Goal: Find specific page/section: Find specific page/section

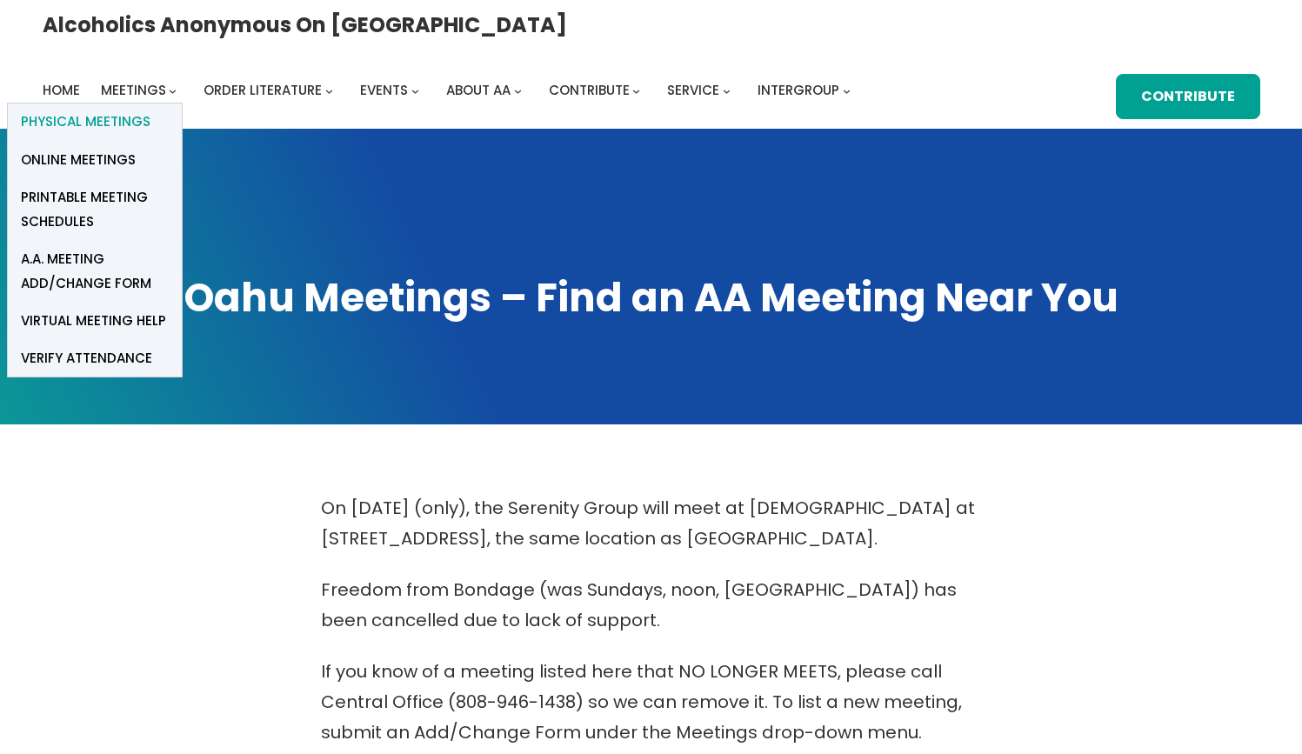
scroll to position [6, 0]
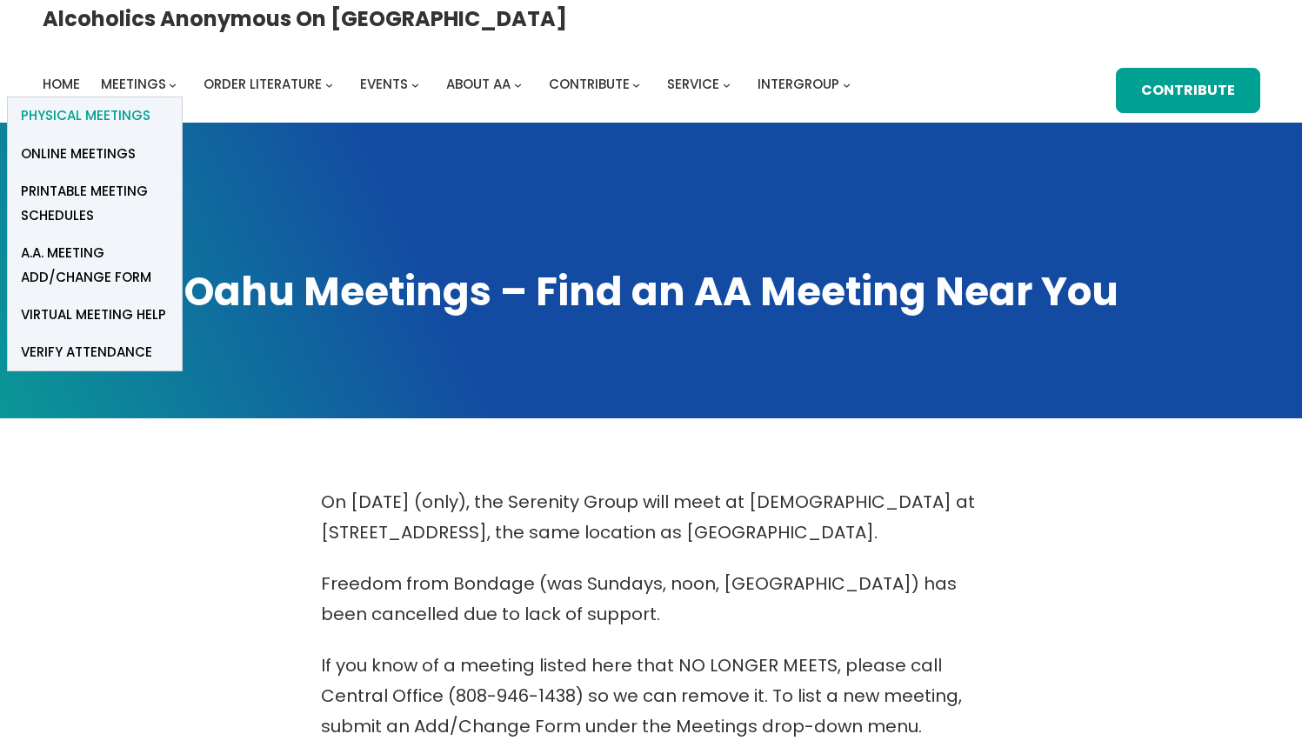
click at [150, 103] on span "Physical Meetings" at bounding box center [86, 115] width 130 height 24
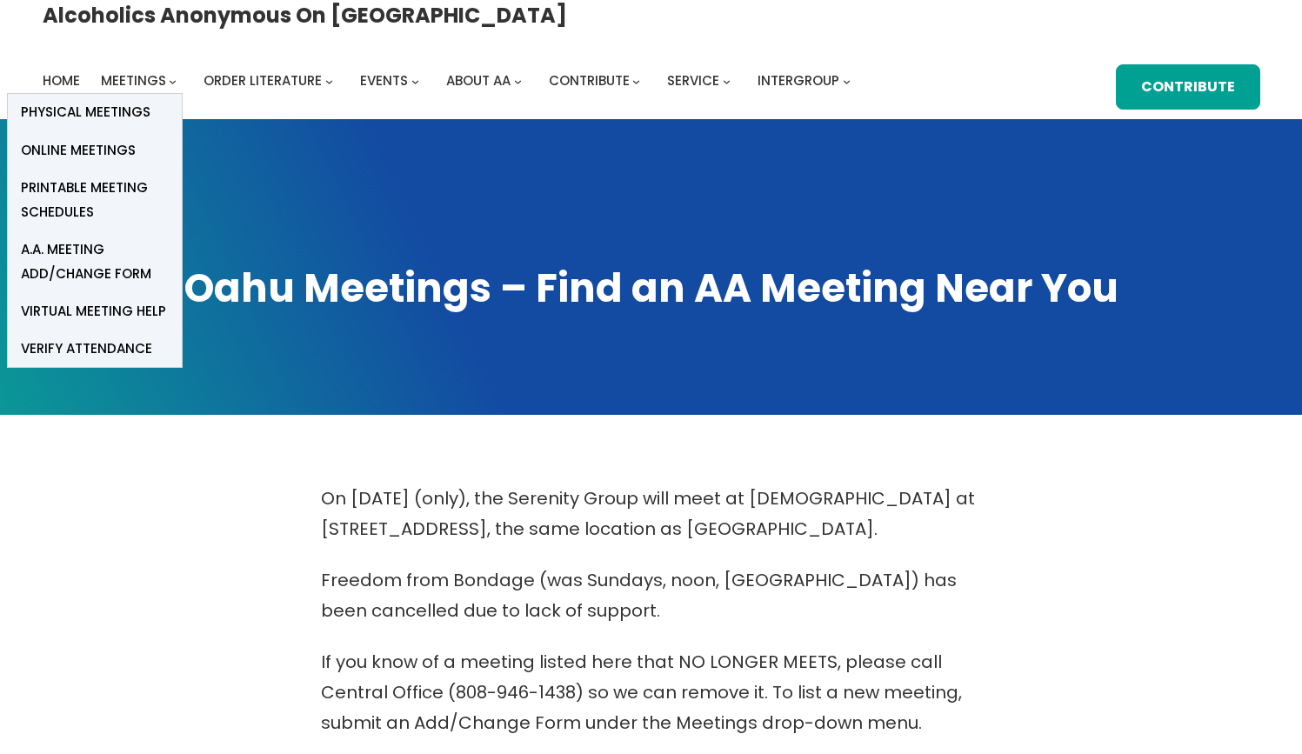
scroll to position [5, 0]
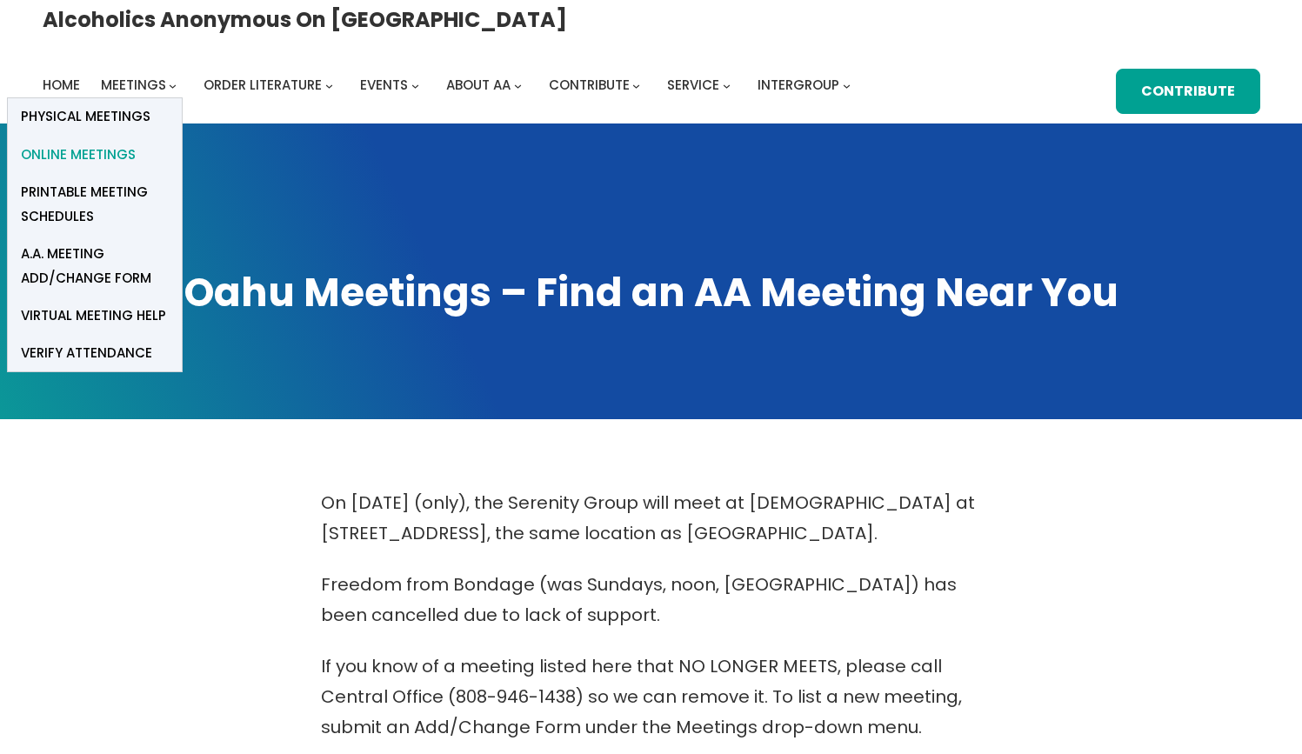
click at [136, 143] on span "Online Meetings" at bounding box center [78, 155] width 115 height 24
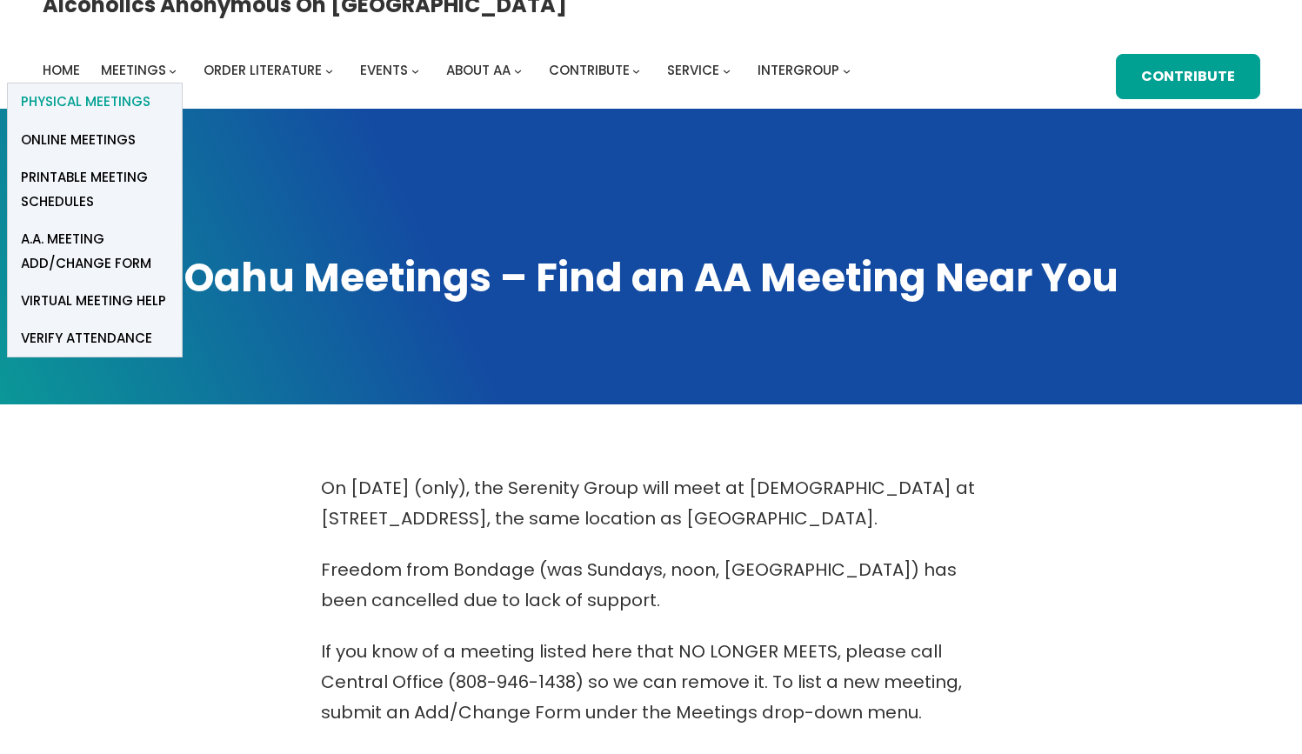
scroll to position [25, 0]
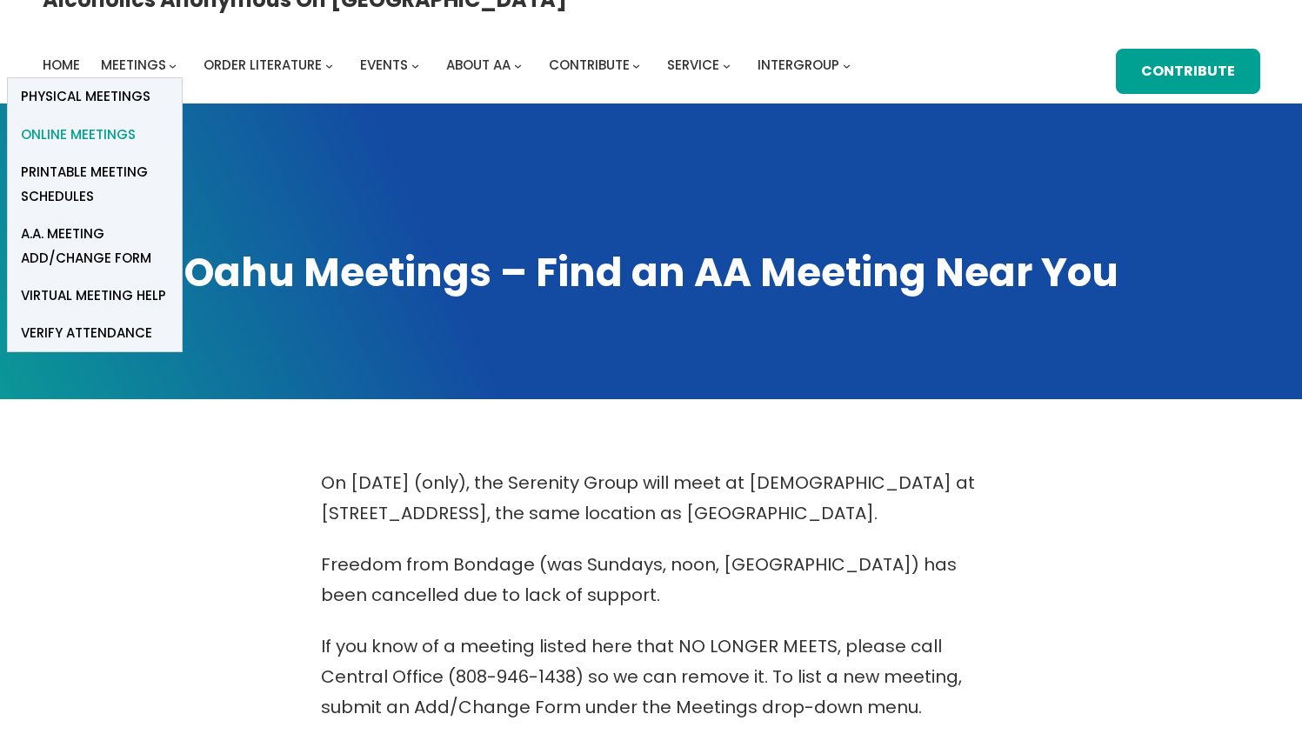
click at [136, 123] on span "Online Meetings" at bounding box center [78, 135] width 115 height 24
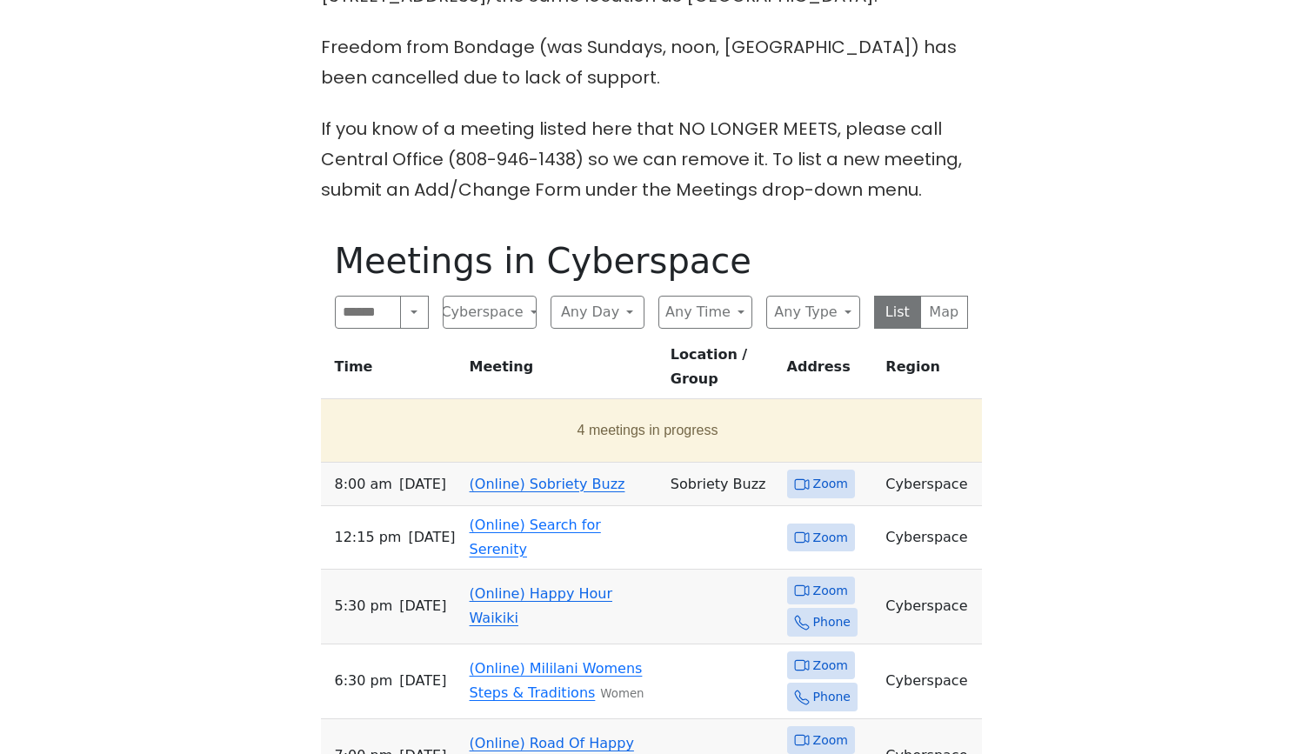
scroll to position [544, 0]
click at [616, 406] on button "4 meetings in progress" at bounding box center [648, 429] width 640 height 49
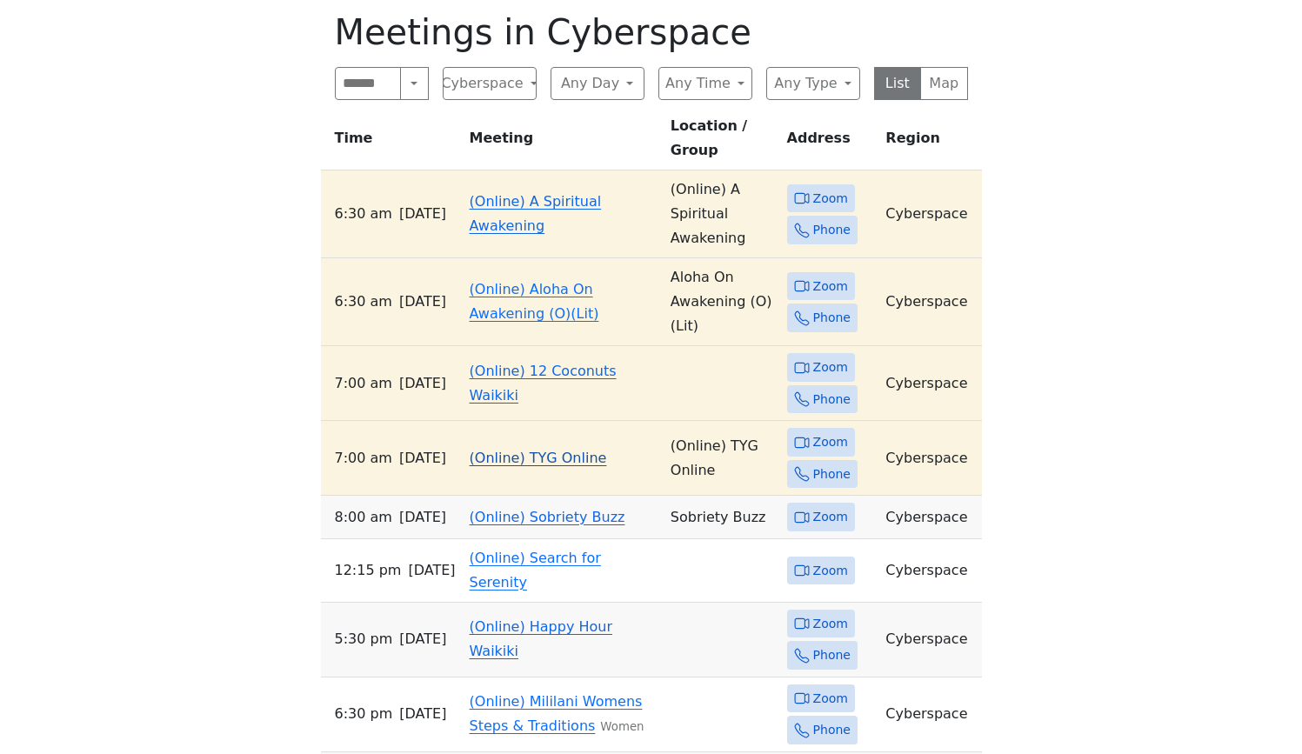
scroll to position [772, 0]
click at [566, 449] on link "(Online) TYG Online" at bounding box center [538, 457] width 137 height 17
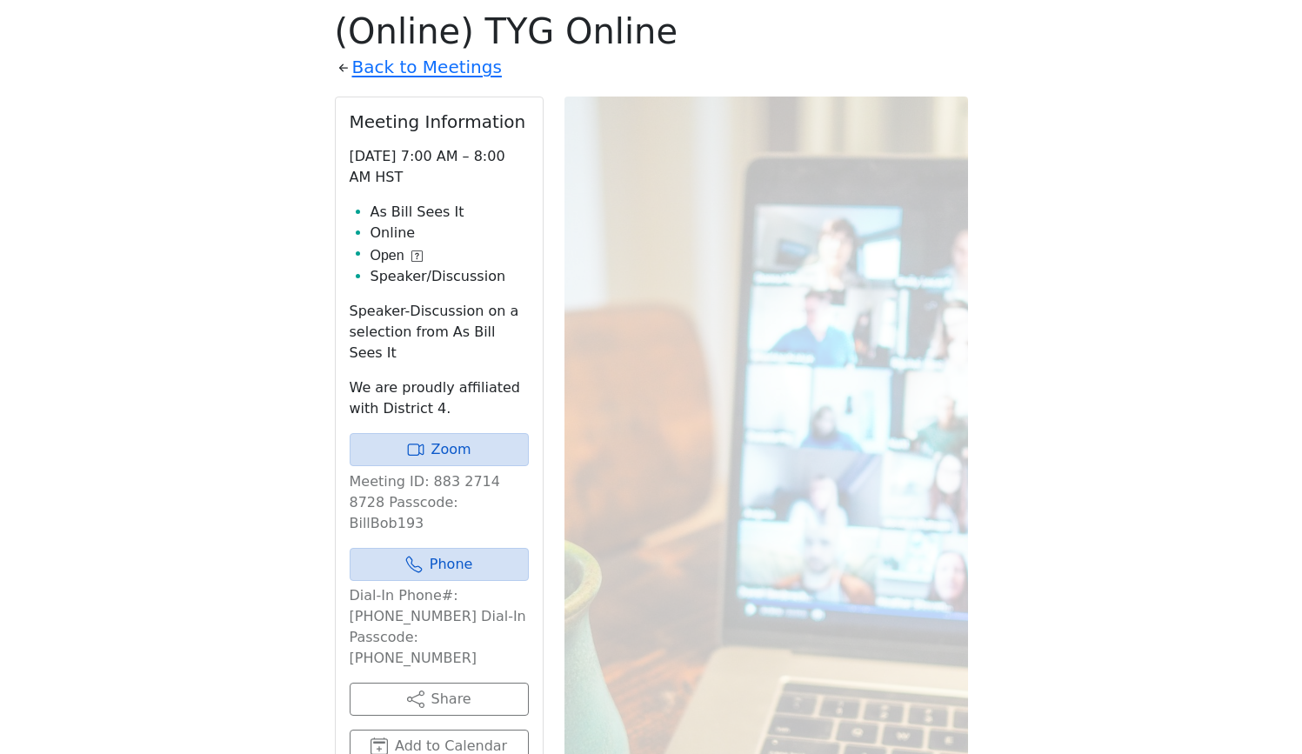
scroll to position [769, 0]
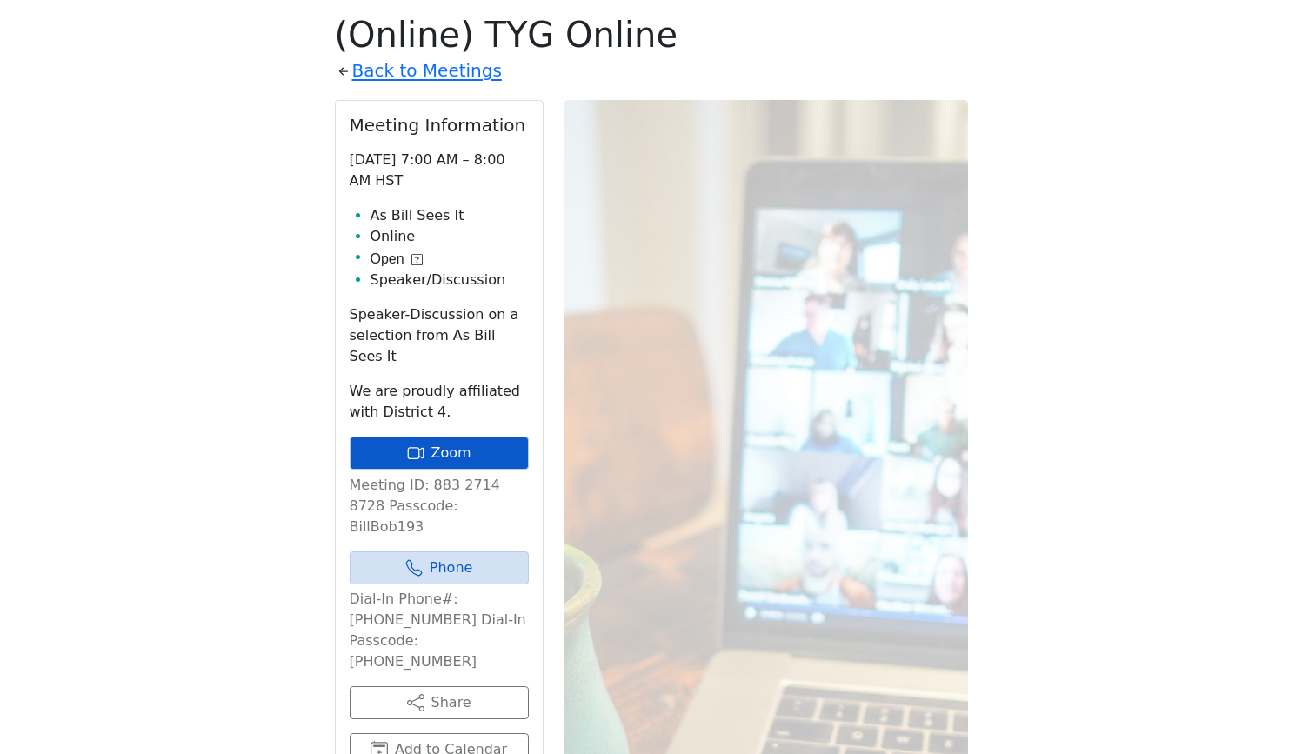
click at [487, 437] on link "Zoom" at bounding box center [439, 453] width 179 height 33
